Goal: Information Seeking & Learning: Find specific fact

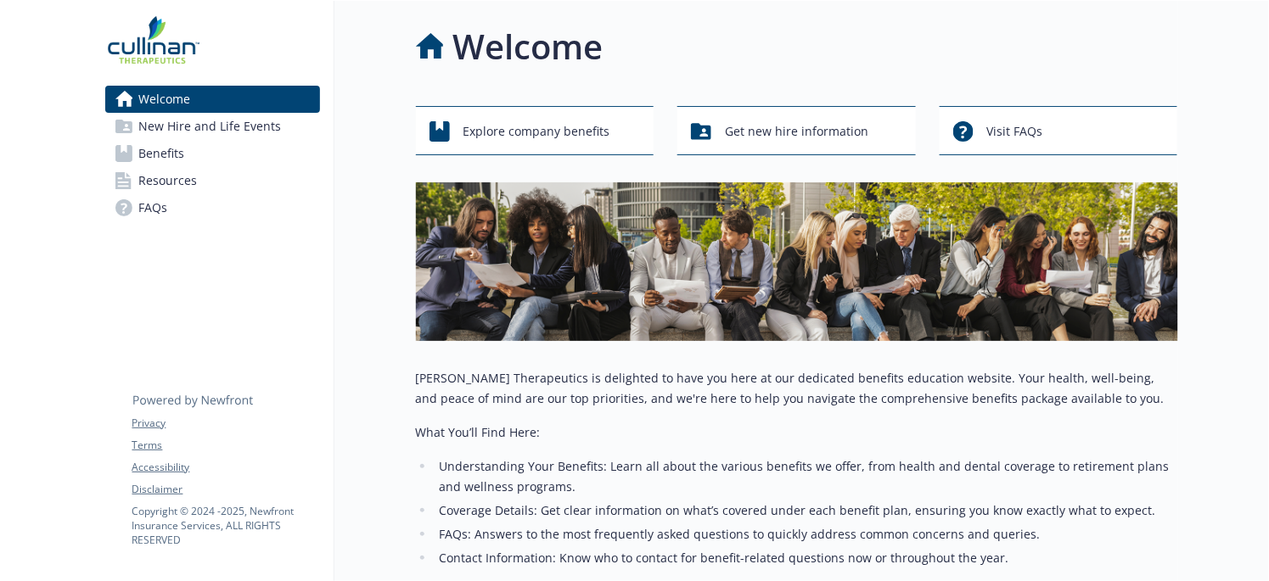
click at [151, 207] on span "FAQs" at bounding box center [153, 207] width 29 height 27
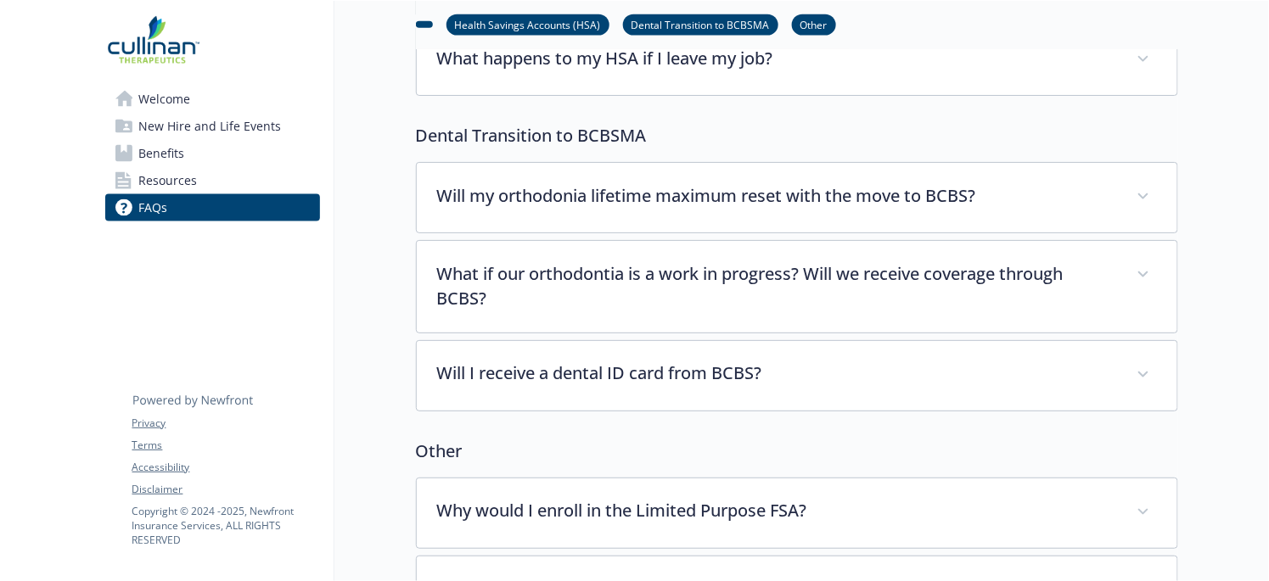
scroll to position [764, 0]
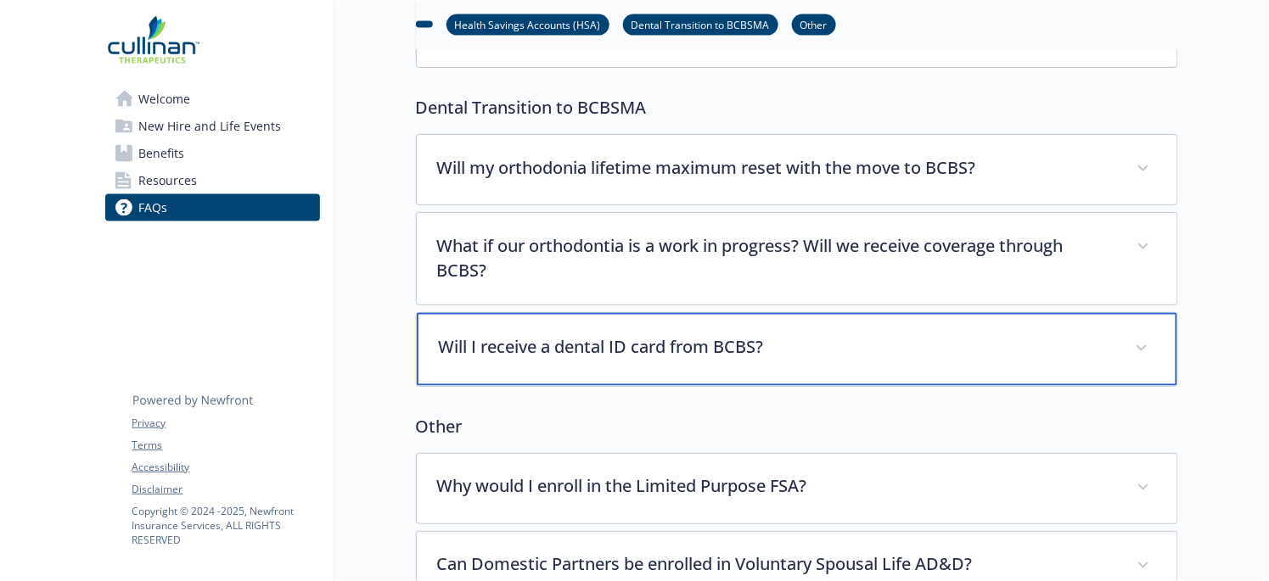
click at [643, 343] on p "Will I receive a dental ID card from BCBS?" at bounding box center [777, 347] width 676 height 25
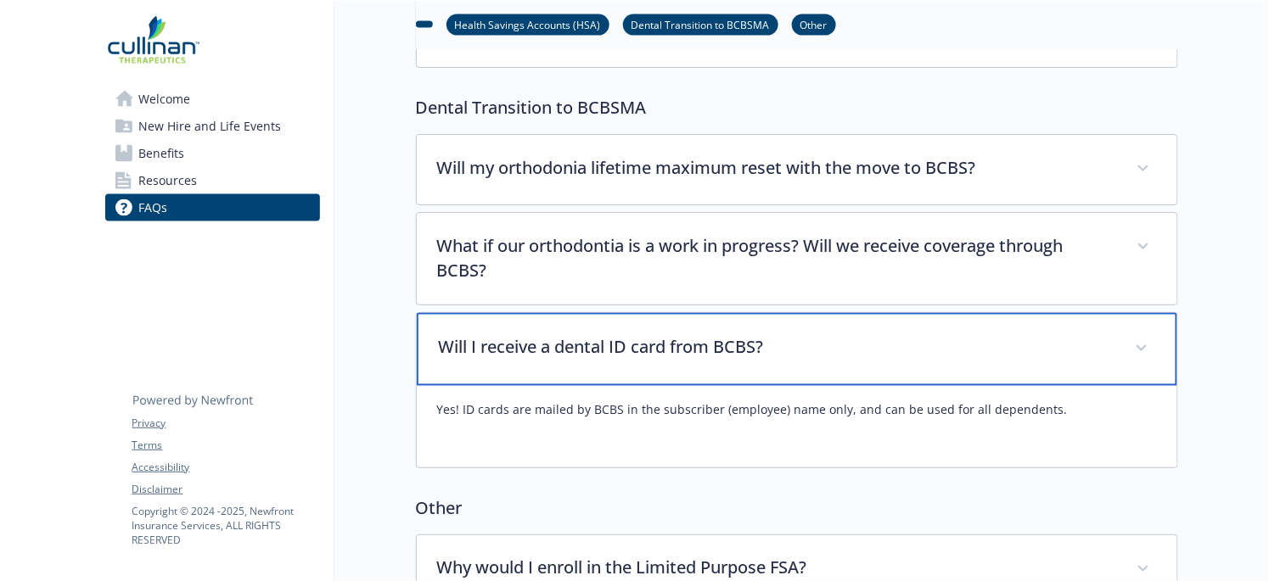
click at [679, 346] on p "Will I receive a dental ID card from BCBS?" at bounding box center [777, 347] width 676 height 25
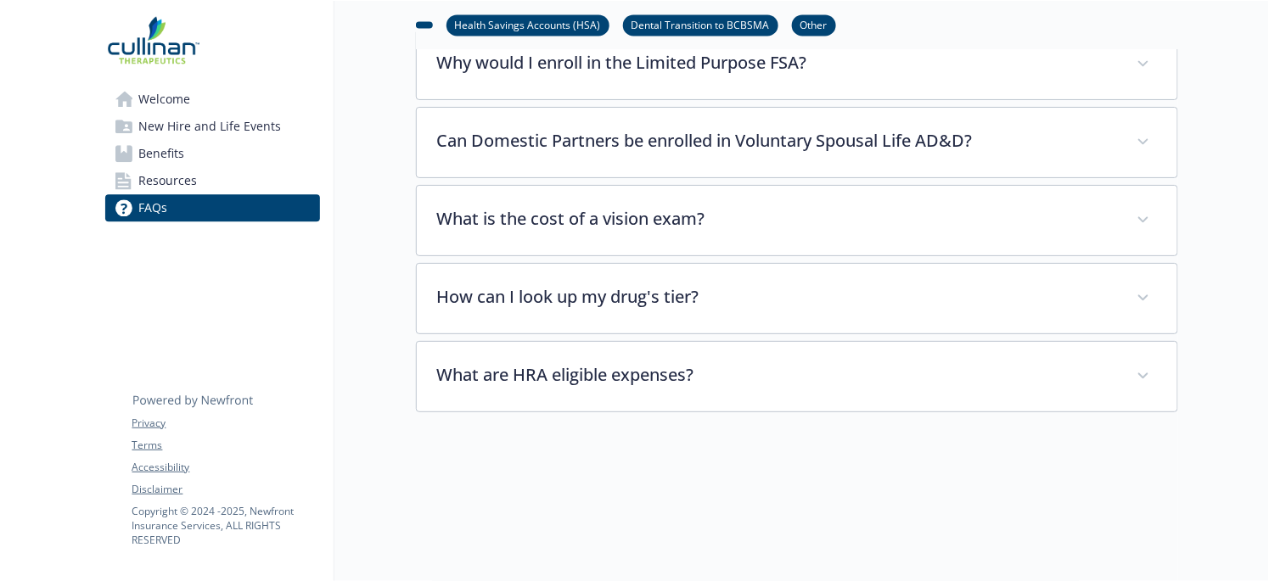
scroll to position [1104, 0]
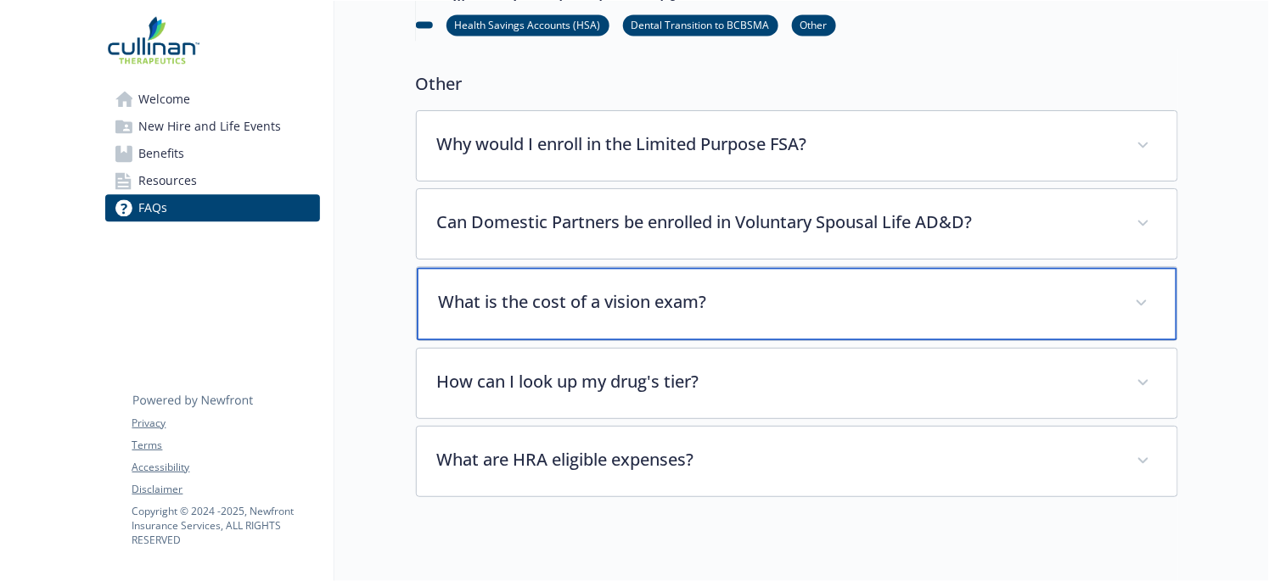
click at [610, 298] on p "What is the cost of a vision exam?" at bounding box center [777, 301] width 676 height 25
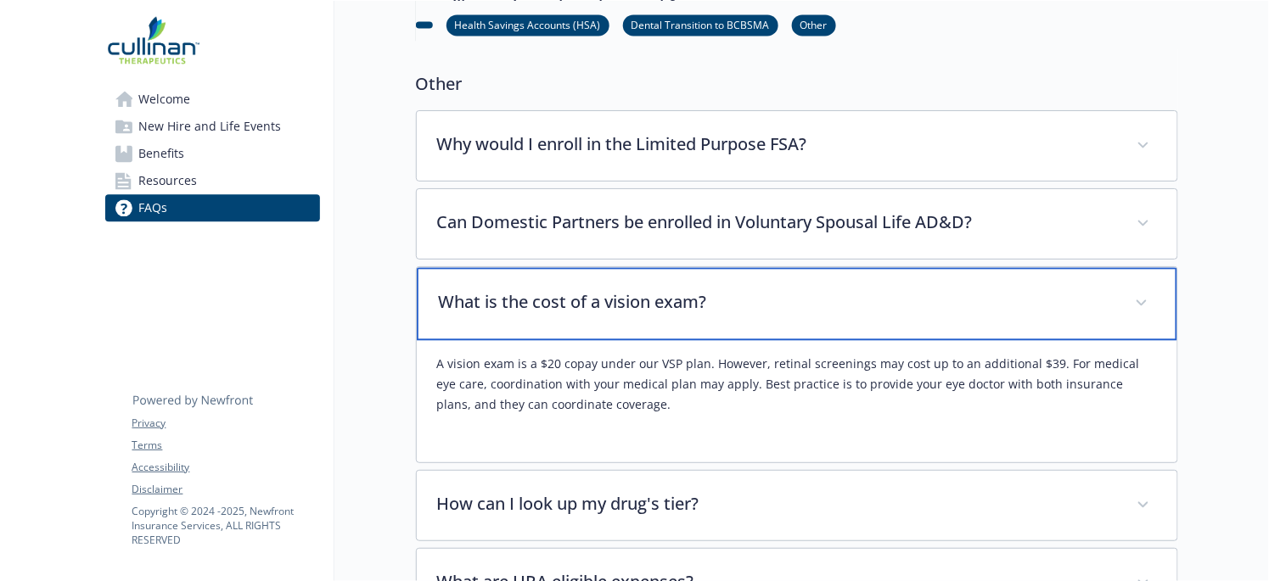
click at [610, 298] on p "What is the cost of a vision exam?" at bounding box center [777, 301] width 676 height 25
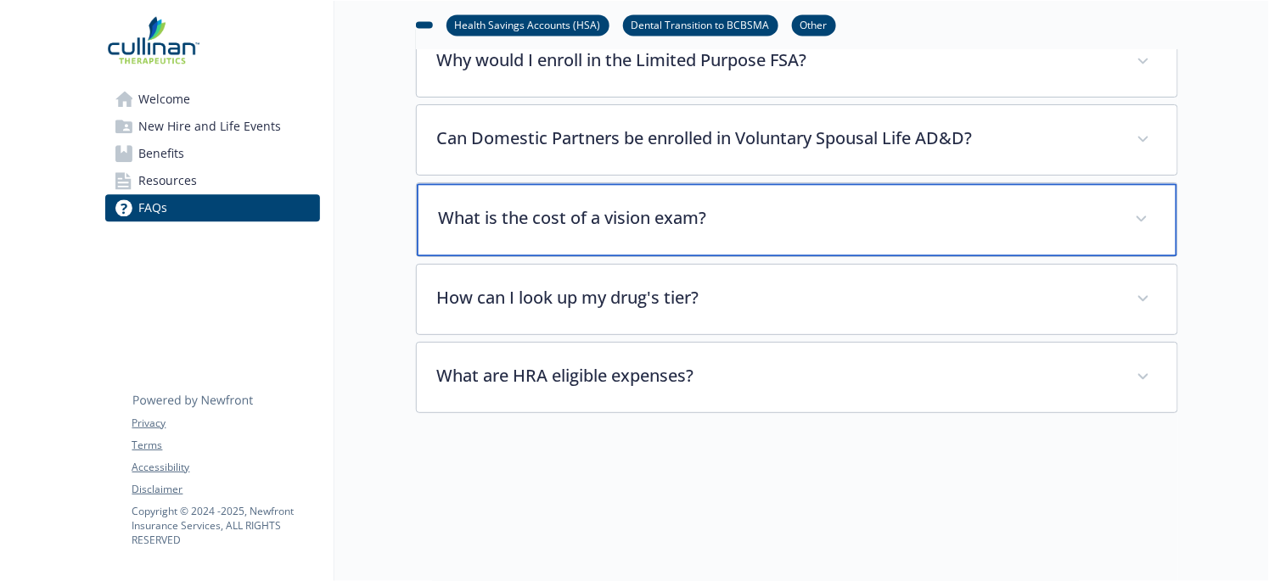
scroll to position [1103, 0]
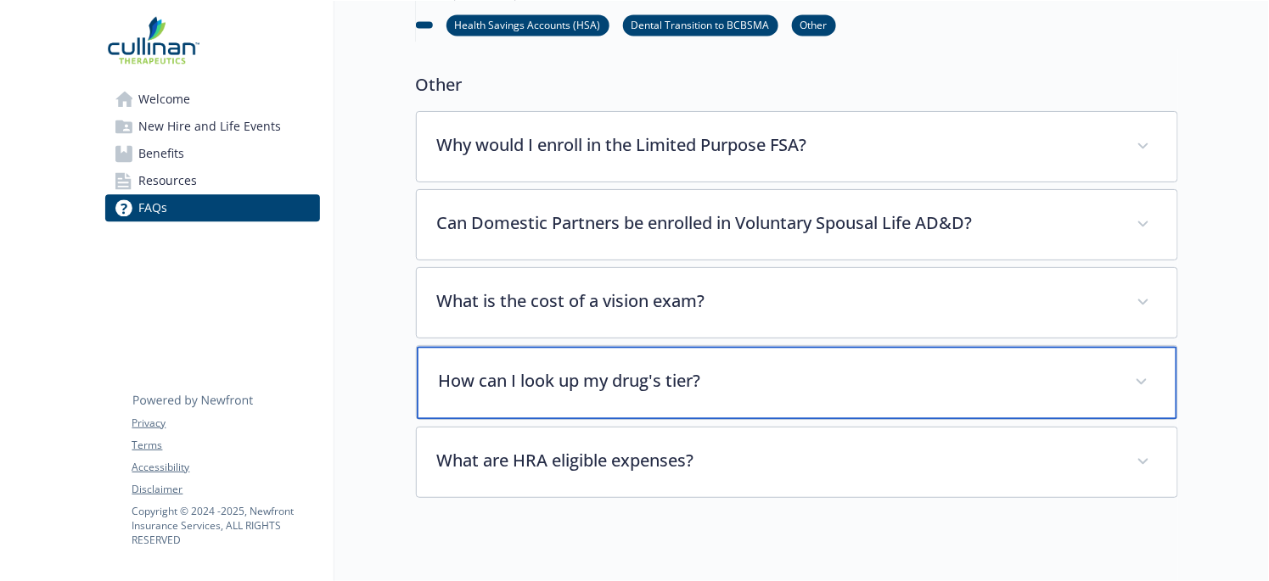
click at [773, 385] on p "How can I look up my drug's tier?" at bounding box center [777, 380] width 676 height 25
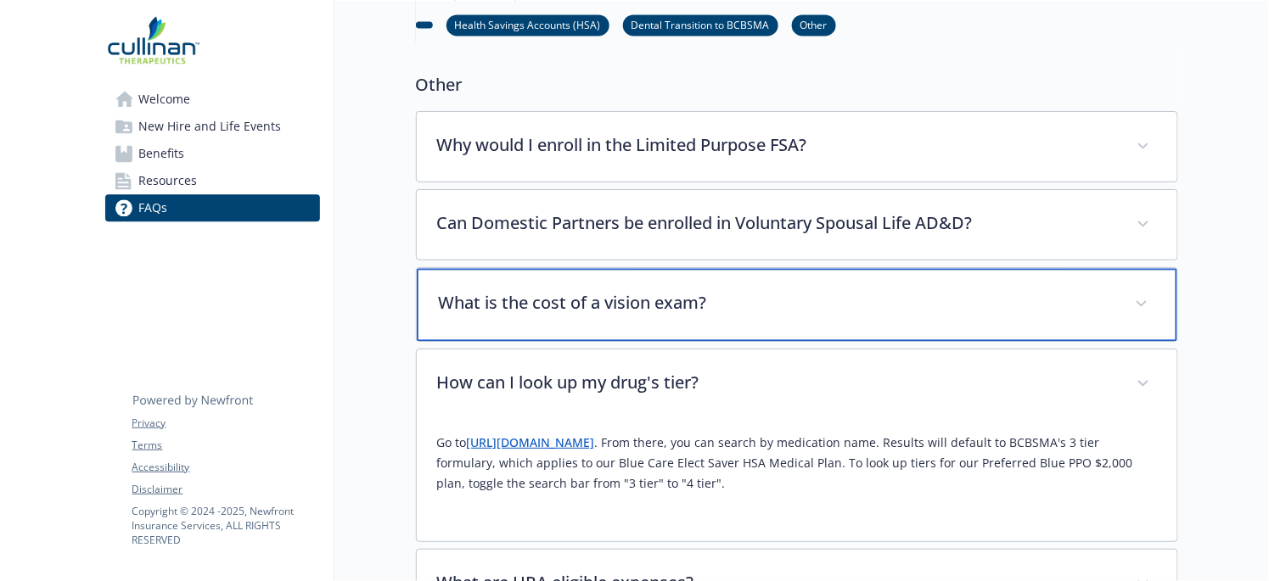
click at [740, 295] on p "What is the cost of a vision exam?" at bounding box center [777, 302] width 676 height 25
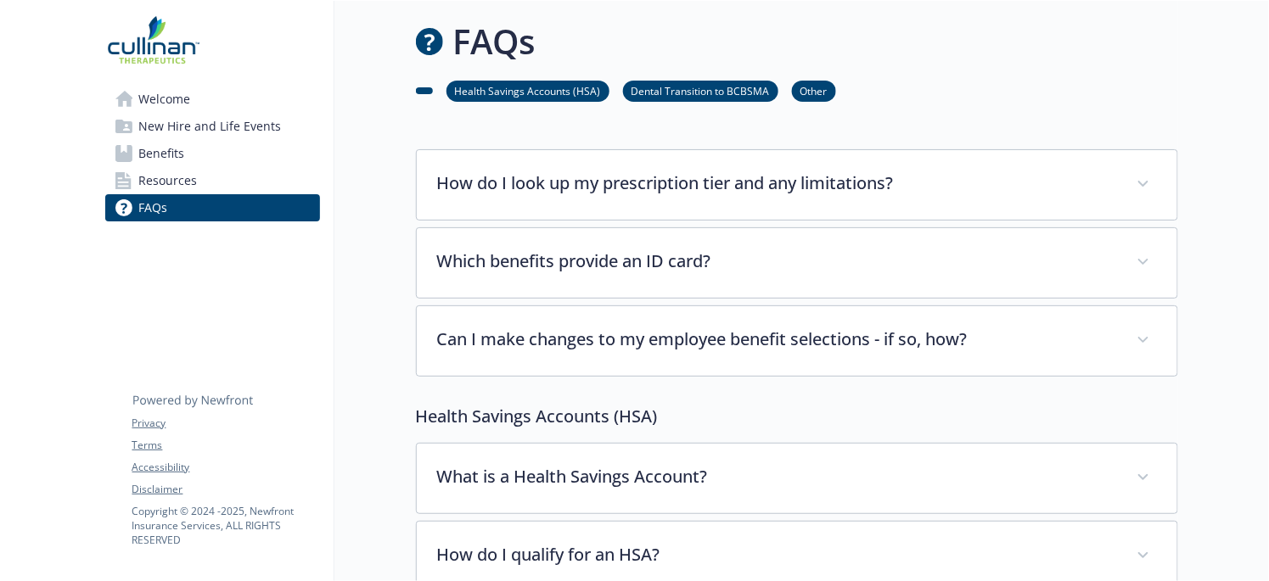
scroll to position [0, 0]
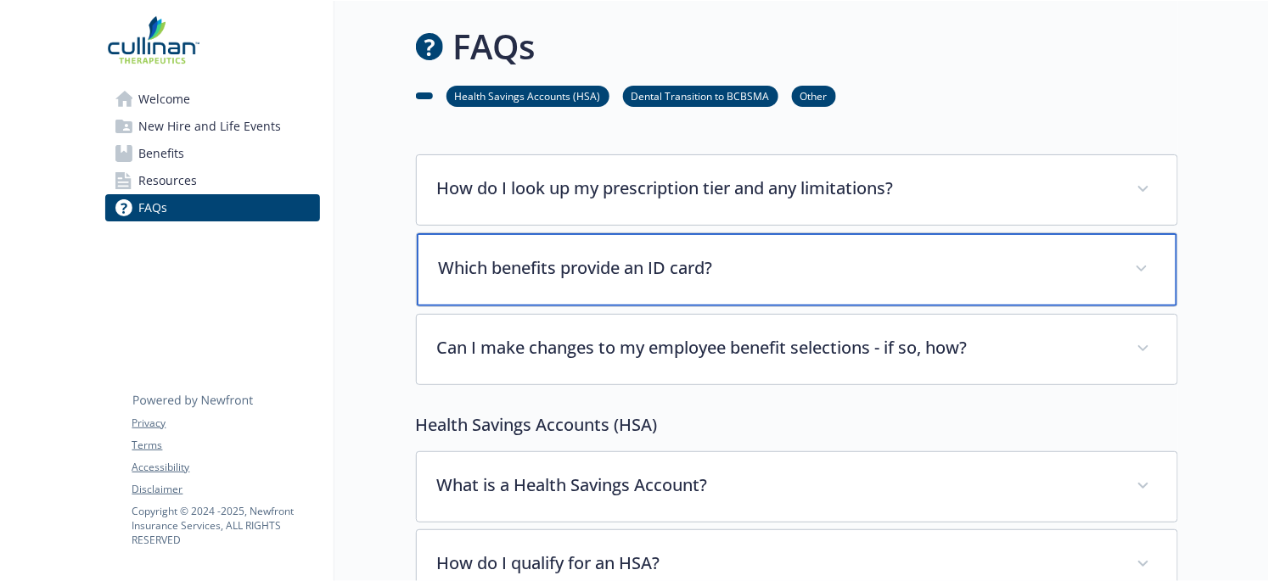
click at [593, 268] on p "Which benefits provide an ID card?" at bounding box center [777, 268] width 676 height 25
